Goal: Find contact information: Find contact information

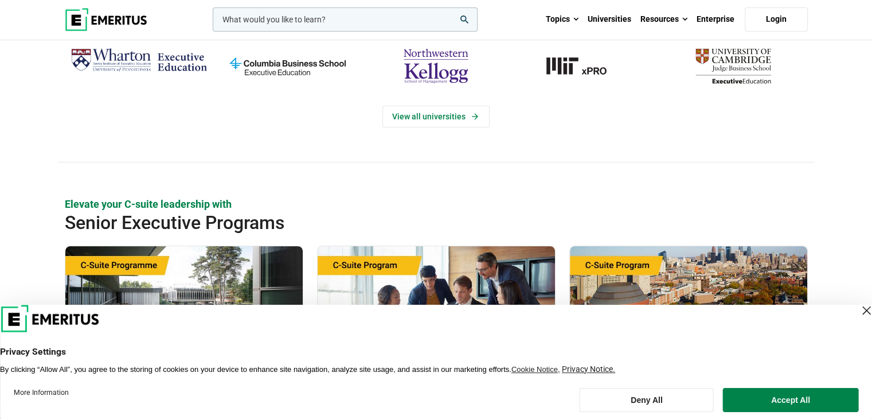
scroll to position [287, 0]
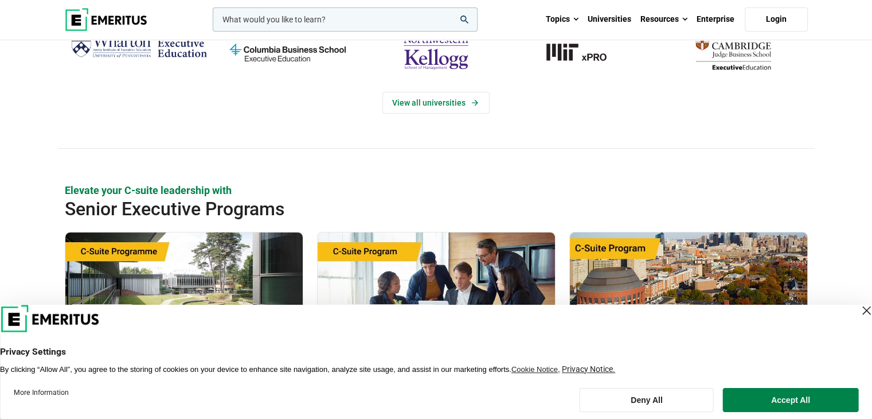
click at [783, 405] on button "Accept All" at bounding box center [790, 400] width 135 height 24
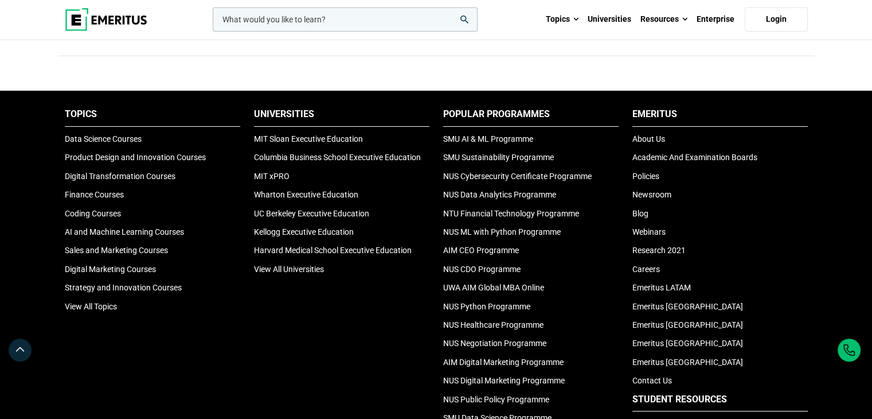
scroll to position [3908, 0]
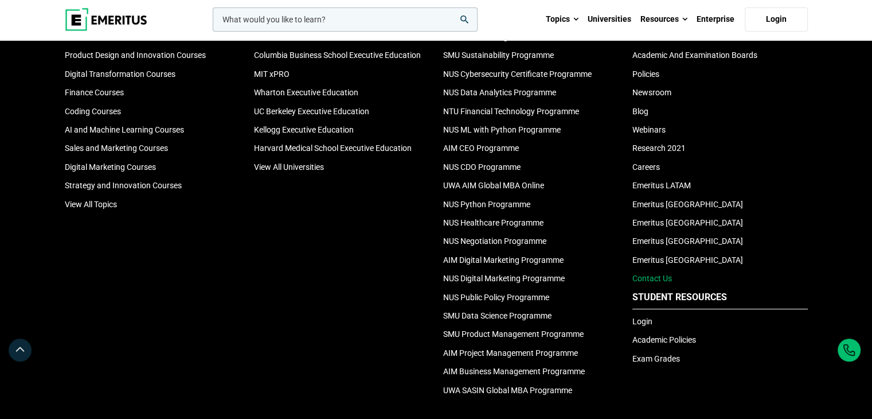
drag, startPoint x: 659, startPoint y: 273, endPoint x: 654, endPoint y: 279, distance: 8.2
click at [658, 274] on link "Contact Us" at bounding box center [653, 278] width 40 height 9
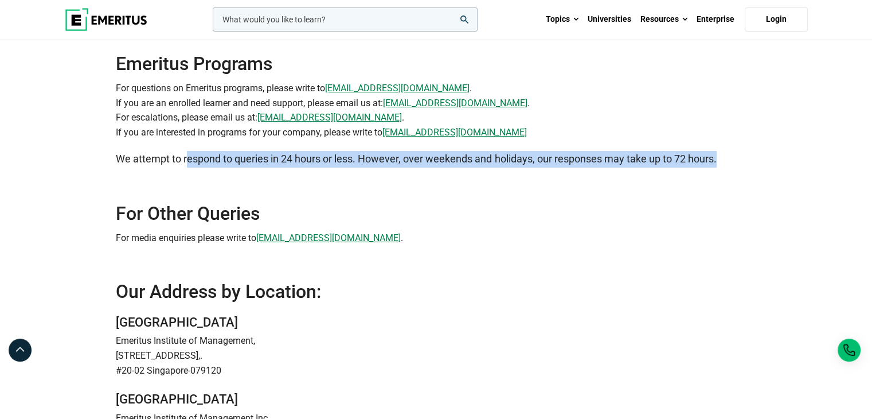
drag, startPoint x: 228, startPoint y: 158, endPoint x: 725, endPoint y: 152, distance: 497.2
click at [725, 152] on p "We attempt to respond to queries in 24 hours or less. However, over weekends an…" at bounding box center [436, 159] width 641 height 17
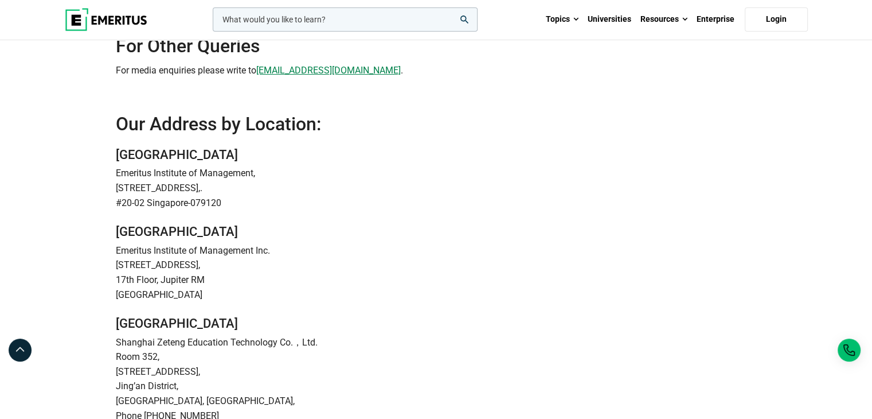
scroll to position [287, 0]
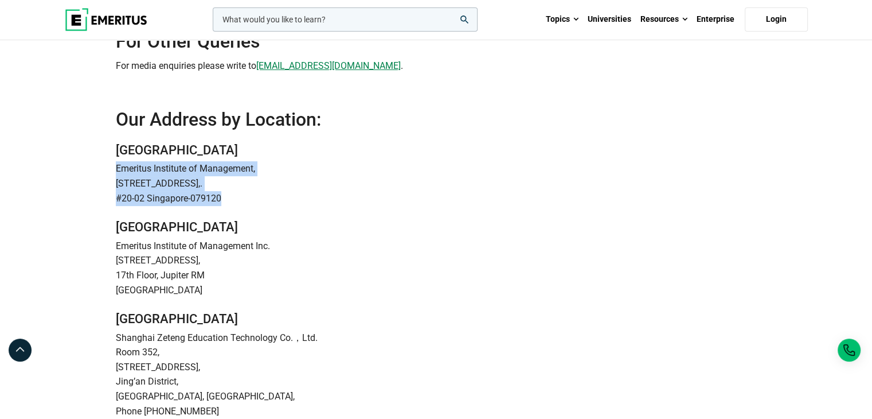
drag, startPoint x: 222, startPoint y: 196, endPoint x: 103, endPoint y: 172, distance: 121.0
click at [103, 172] on div "Contact Us Emeritus Programs For questions on Emeritus programs, please write t…" at bounding box center [436, 110] width 872 height 713
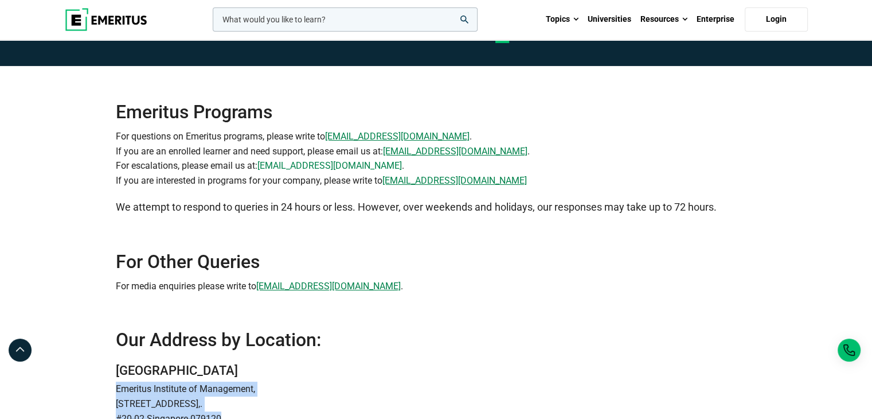
scroll to position [0, 0]
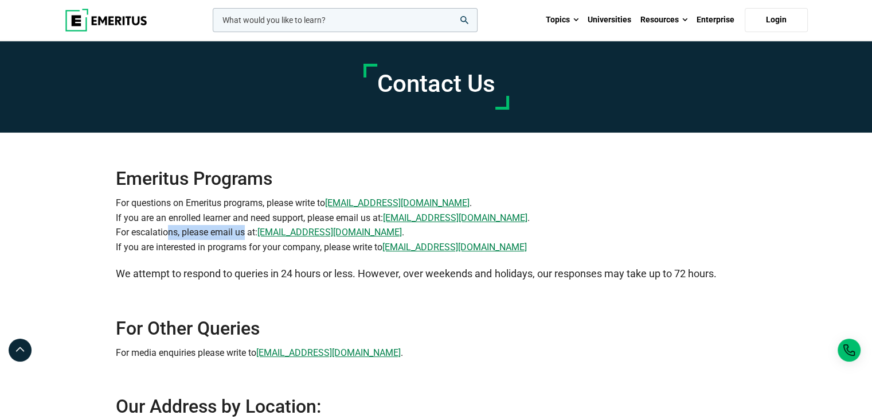
drag, startPoint x: 181, startPoint y: 232, endPoint x: 240, endPoint y: 231, distance: 59.1
click at [240, 231] on p "For questions on Emeritus programs, please write to [EMAIL_ADDRESS][DOMAIN_NAME…" at bounding box center [436, 225] width 641 height 58
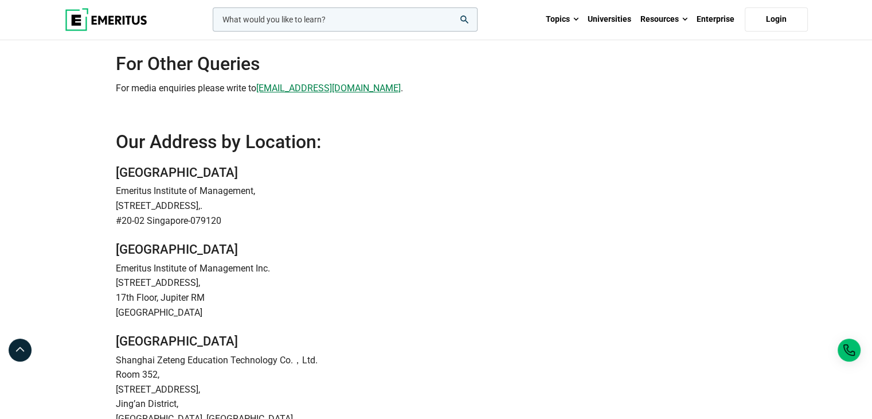
scroll to position [401, 0]
